Goal: Information Seeking & Learning: Learn about a topic

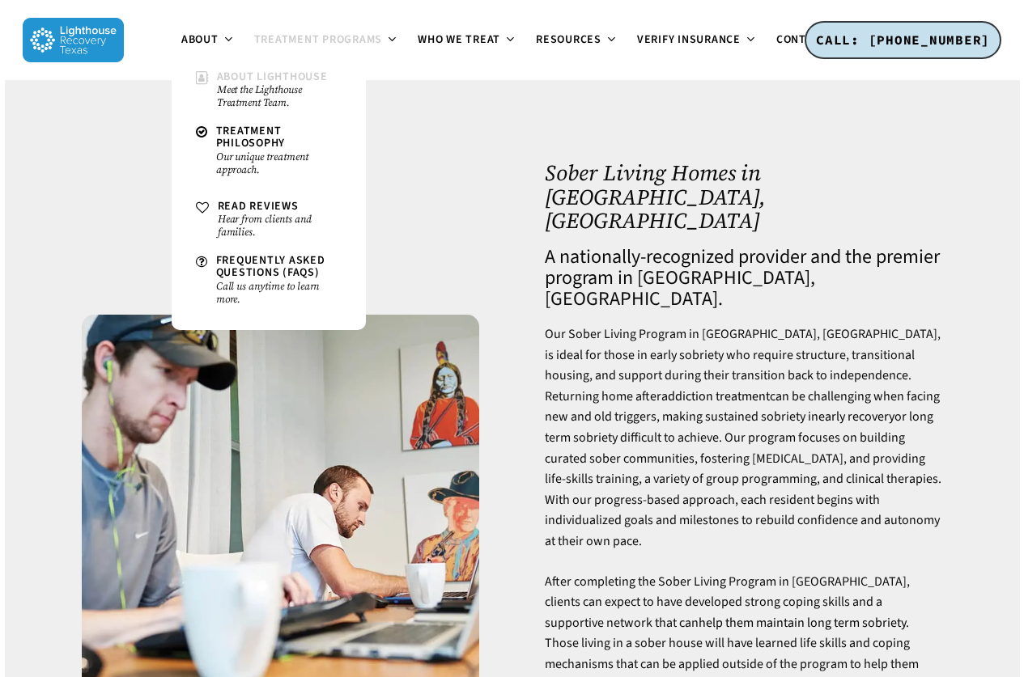
click at [300, 82] on span "About Lighthouse" at bounding box center [272, 77] width 111 height 16
click at [273, 203] on span "Read Reviews" at bounding box center [258, 206] width 81 height 16
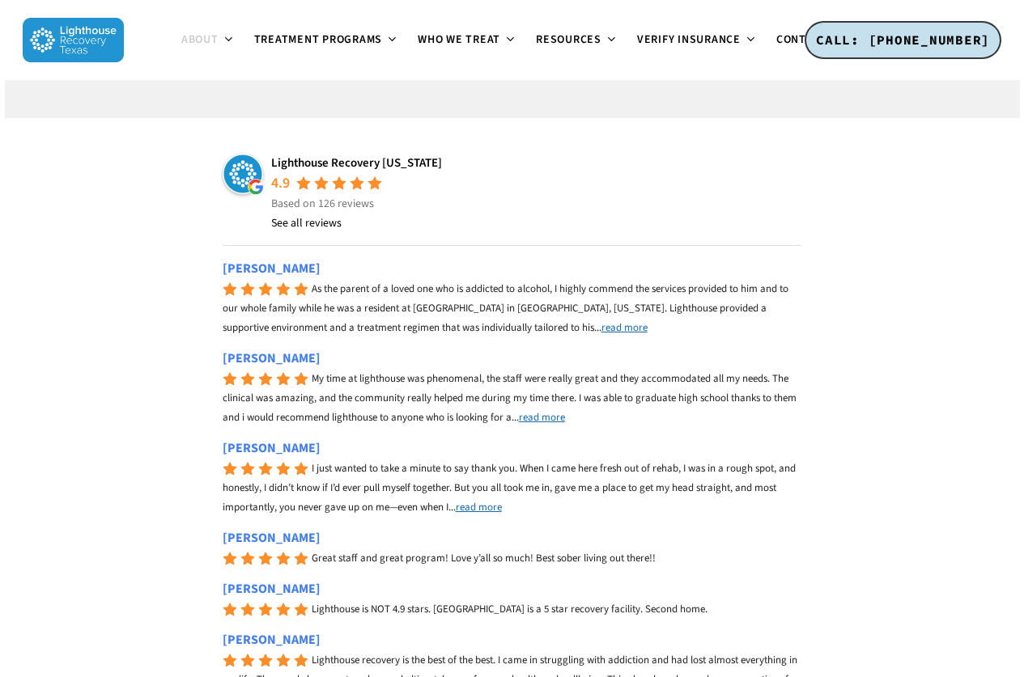
scroll to position [243, 0]
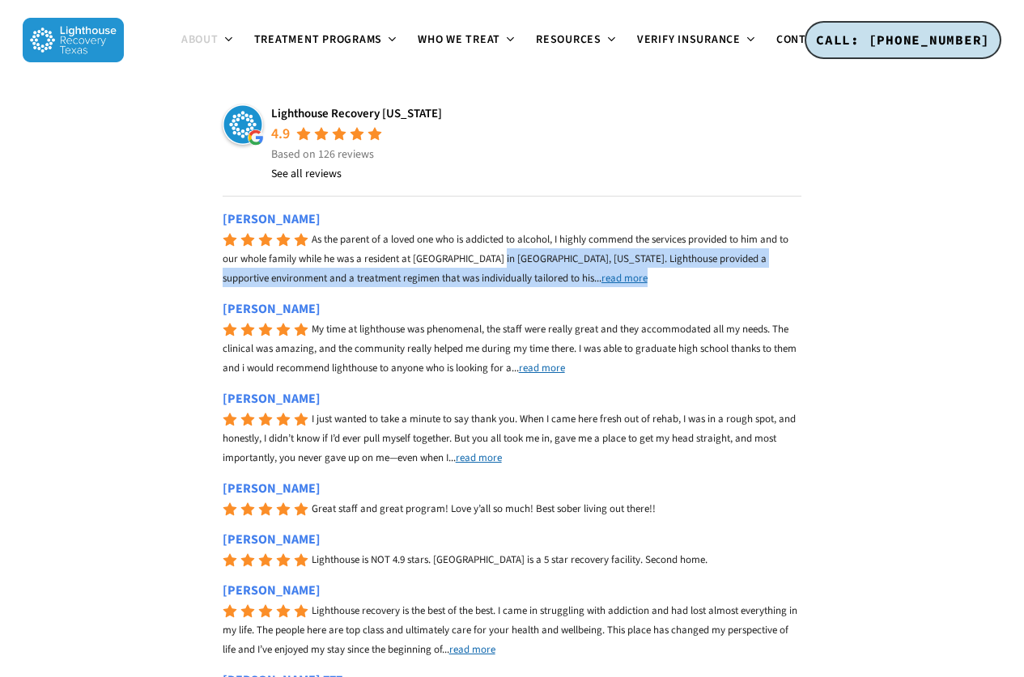
drag, startPoint x: 389, startPoint y: 260, endPoint x: 749, endPoint y: 286, distance: 360.3
click at [749, 286] on div "Mark Hoglund As the parent of a loved one who is addicted to alcohol, I highly …" at bounding box center [512, 249] width 579 height 78
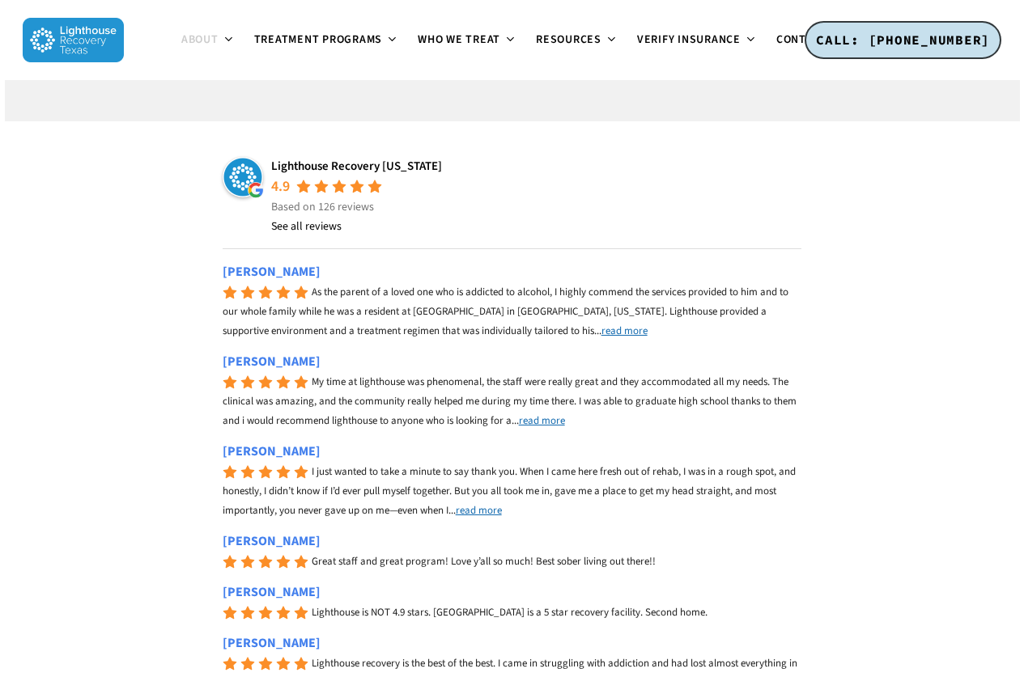
scroll to position [162, 0]
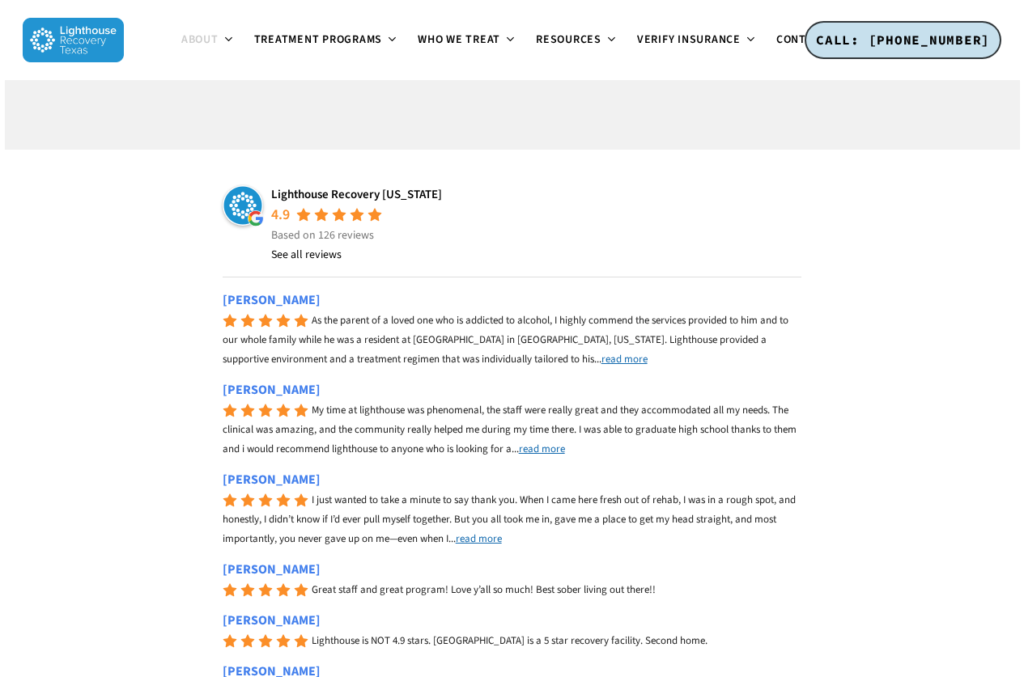
click at [601, 360] on span "read more" at bounding box center [624, 359] width 46 height 15
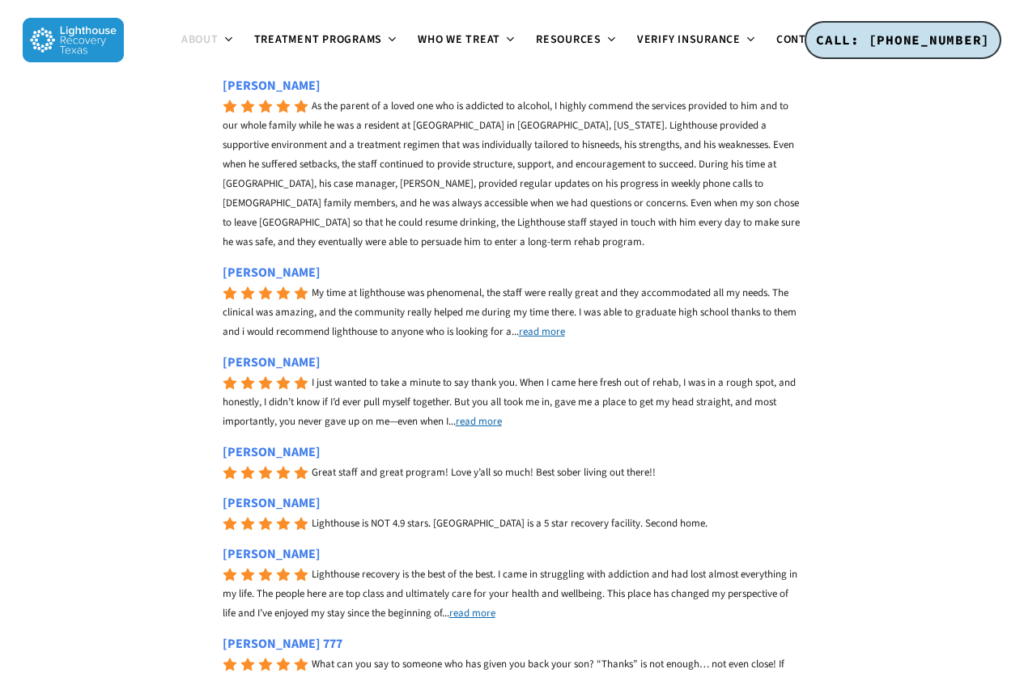
scroll to position [405, 0]
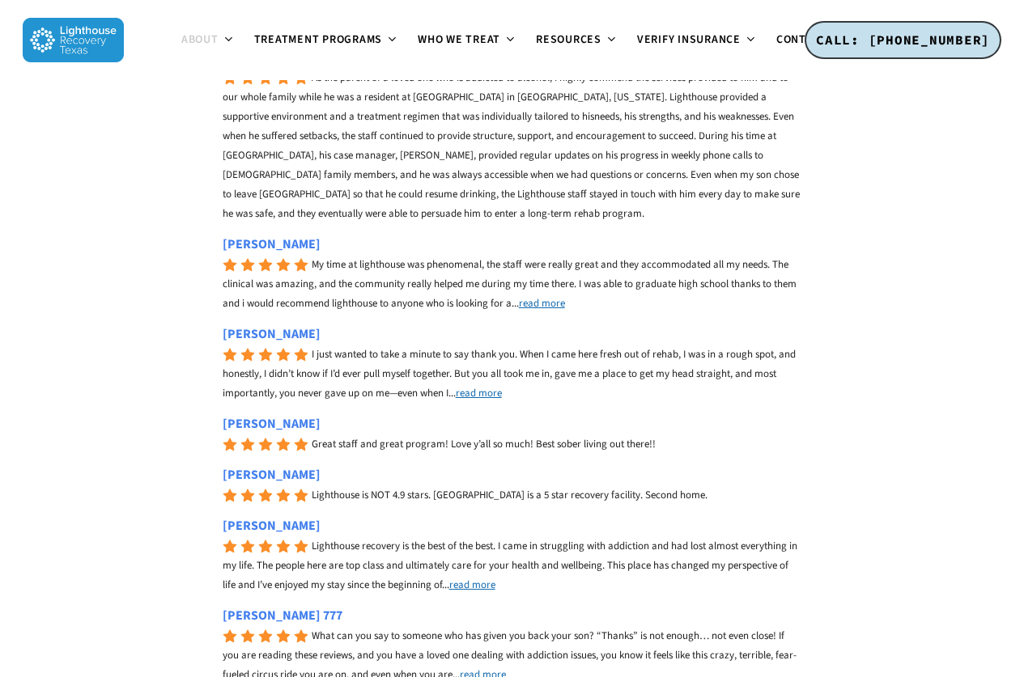
click at [481, 394] on span "read more" at bounding box center [479, 393] width 46 height 15
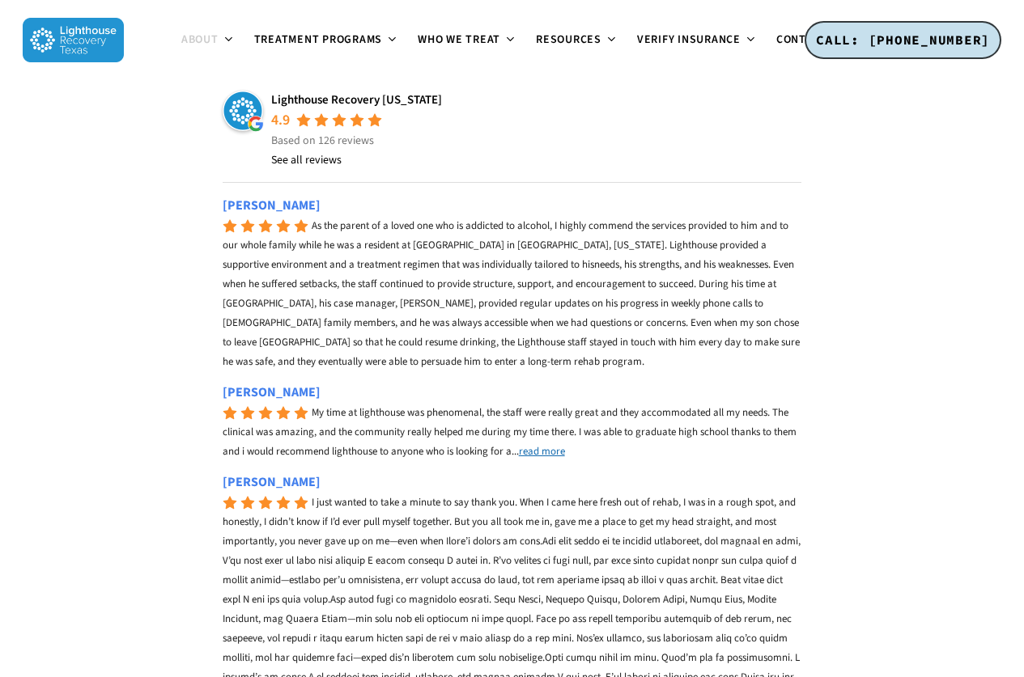
scroll to position [0, 0]
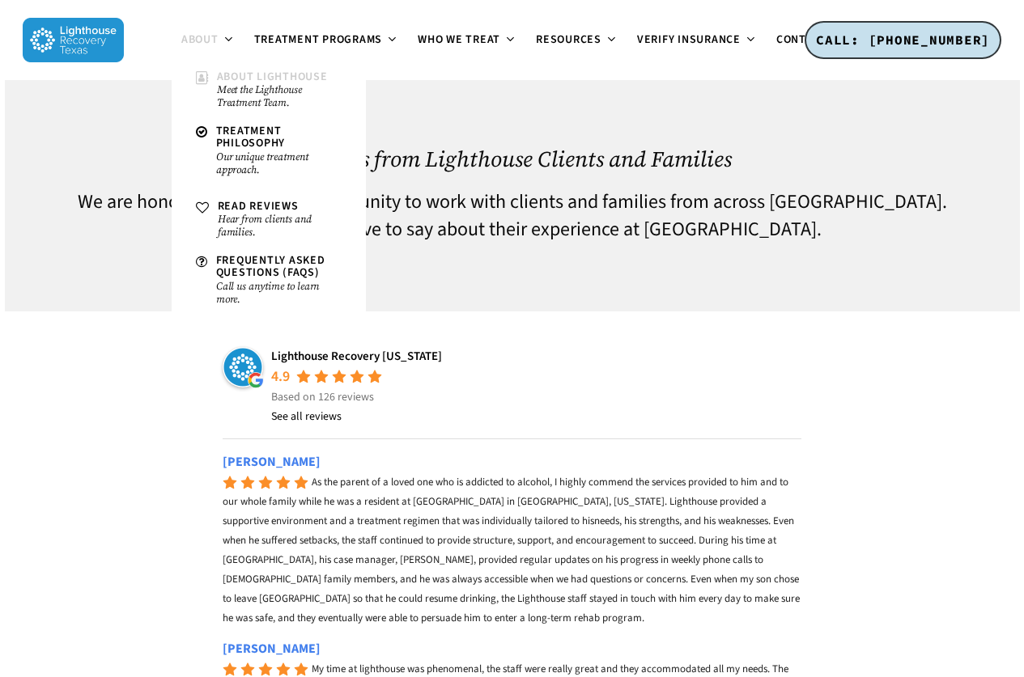
click at [221, 78] on span "About Lighthouse" at bounding box center [272, 77] width 111 height 16
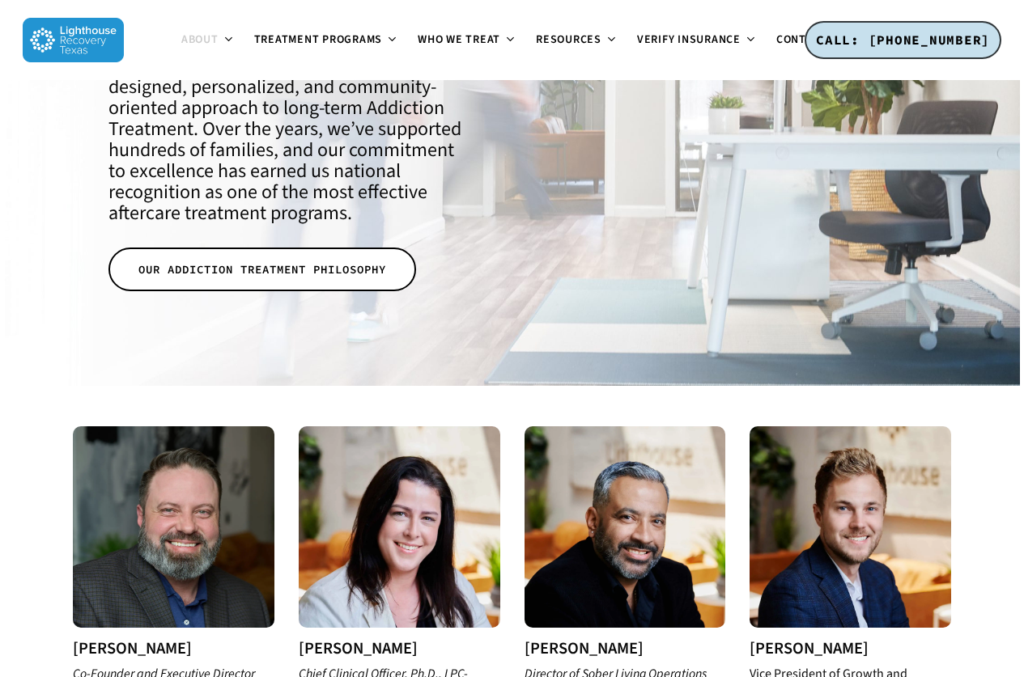
scroll to position [405, 0]
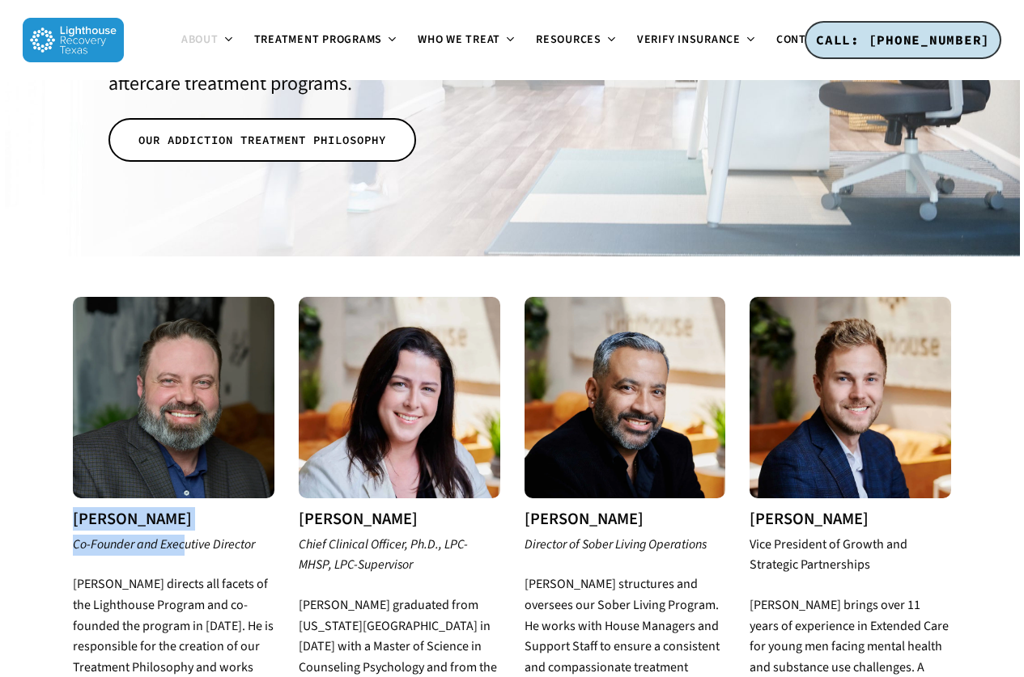
drag, startPoint x: 68, startPoint y: 500, endPoint x: 178, endPoint y: 525, distance: 112.9
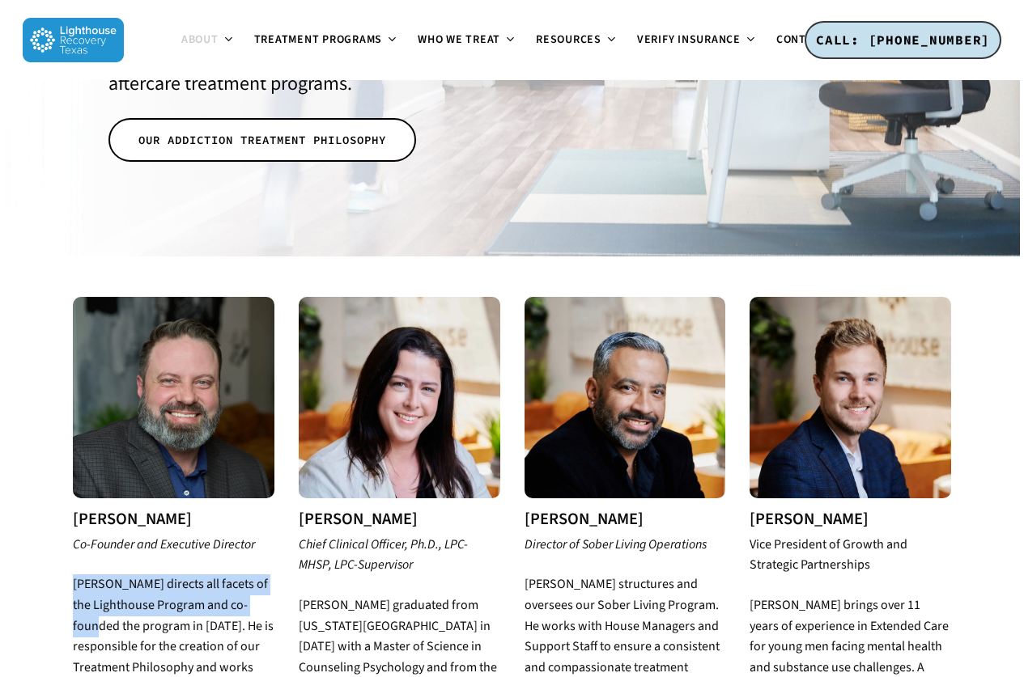
drag, startPoint x: 72, startPoint y: 567, endPoint x: 278, endPoint y: 592, distance: 207.8
